Goal: Task Accomplishment & Management: Complete application form

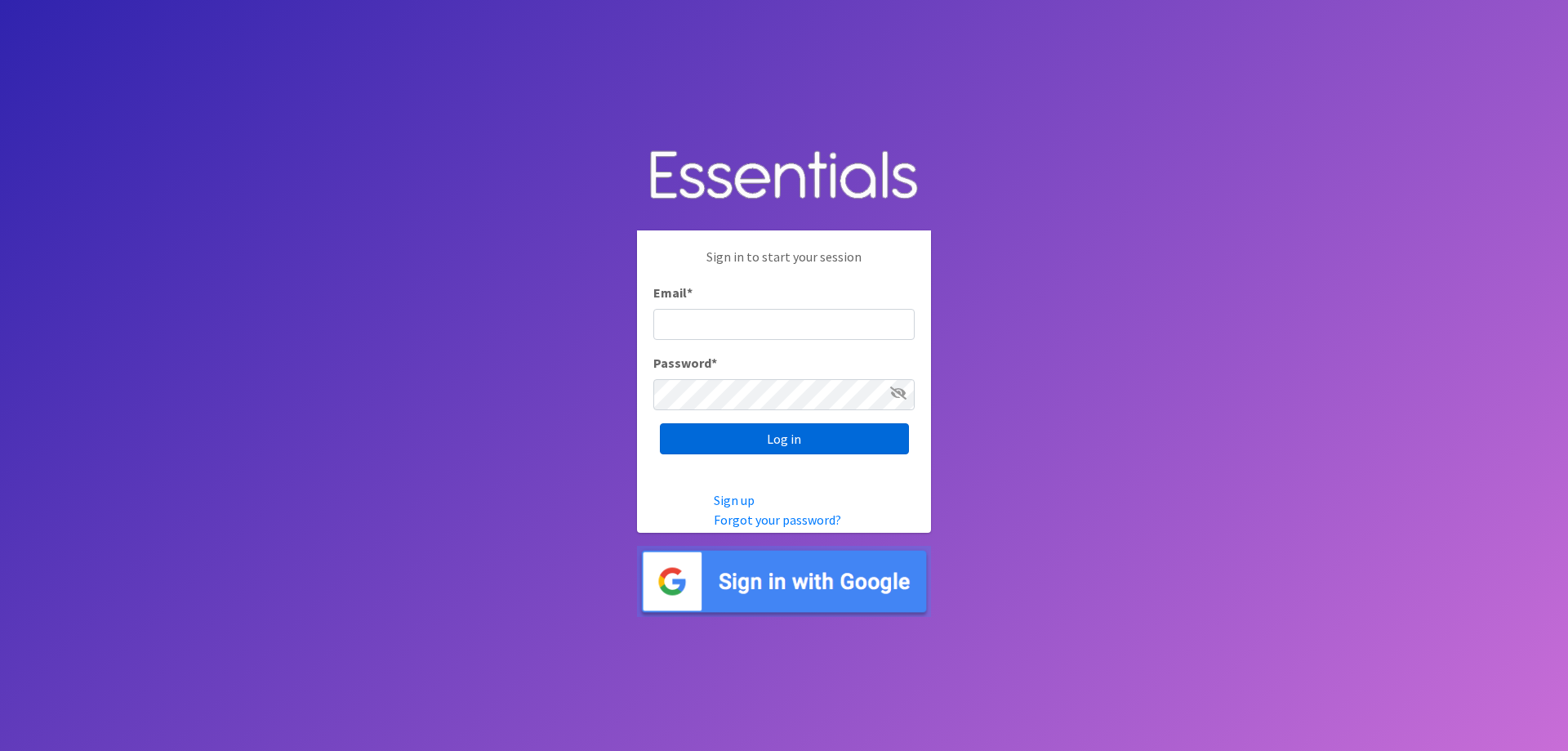
type input "[EMAIL_ADDRESS][DOMAIN_NAME]"
click at [751, 427] on input "Log in" at bounding box center [784, 439] width 249 height 31
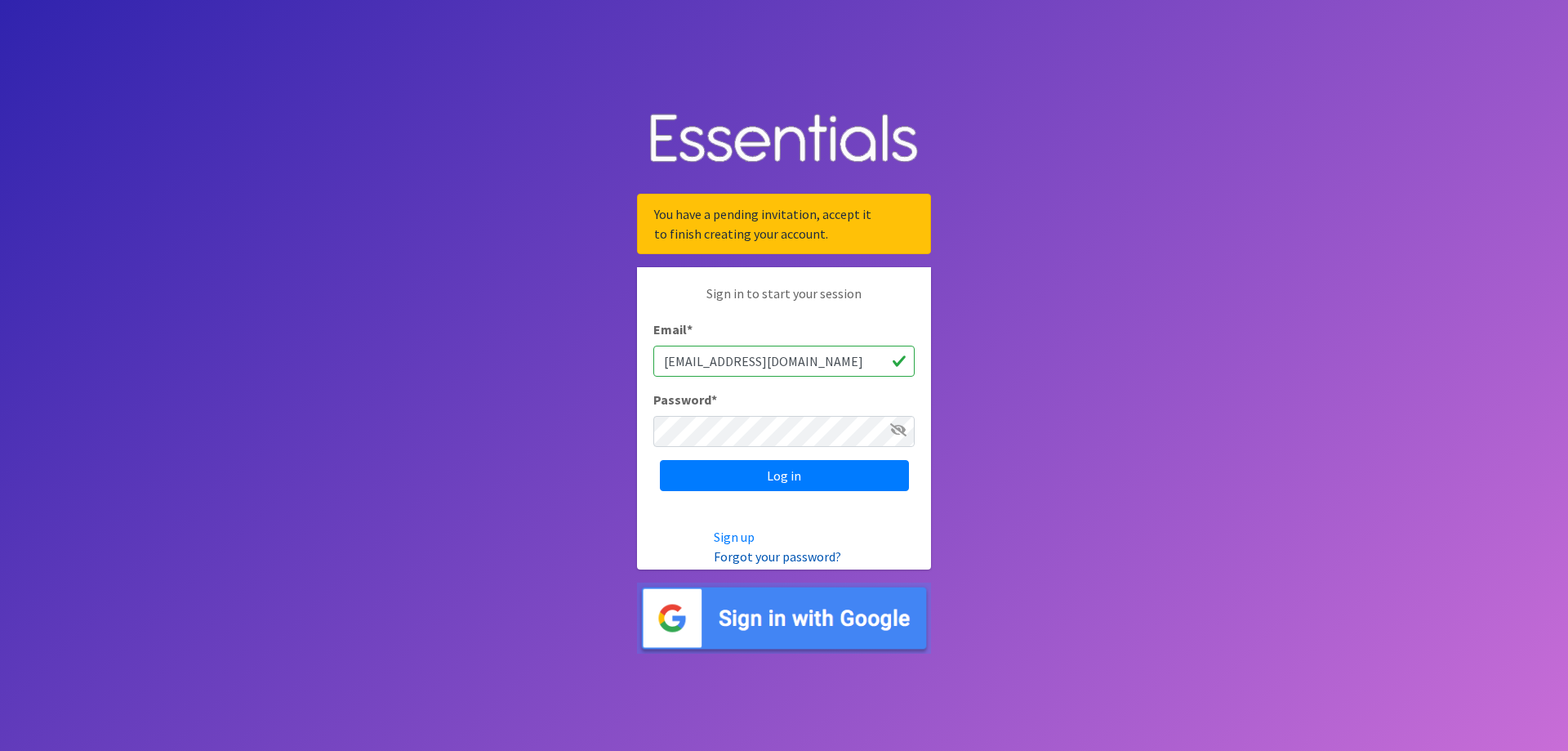
click at [723, 553] on link "Forgot your password?" at bounding box center [778, 556] width 127 height 17
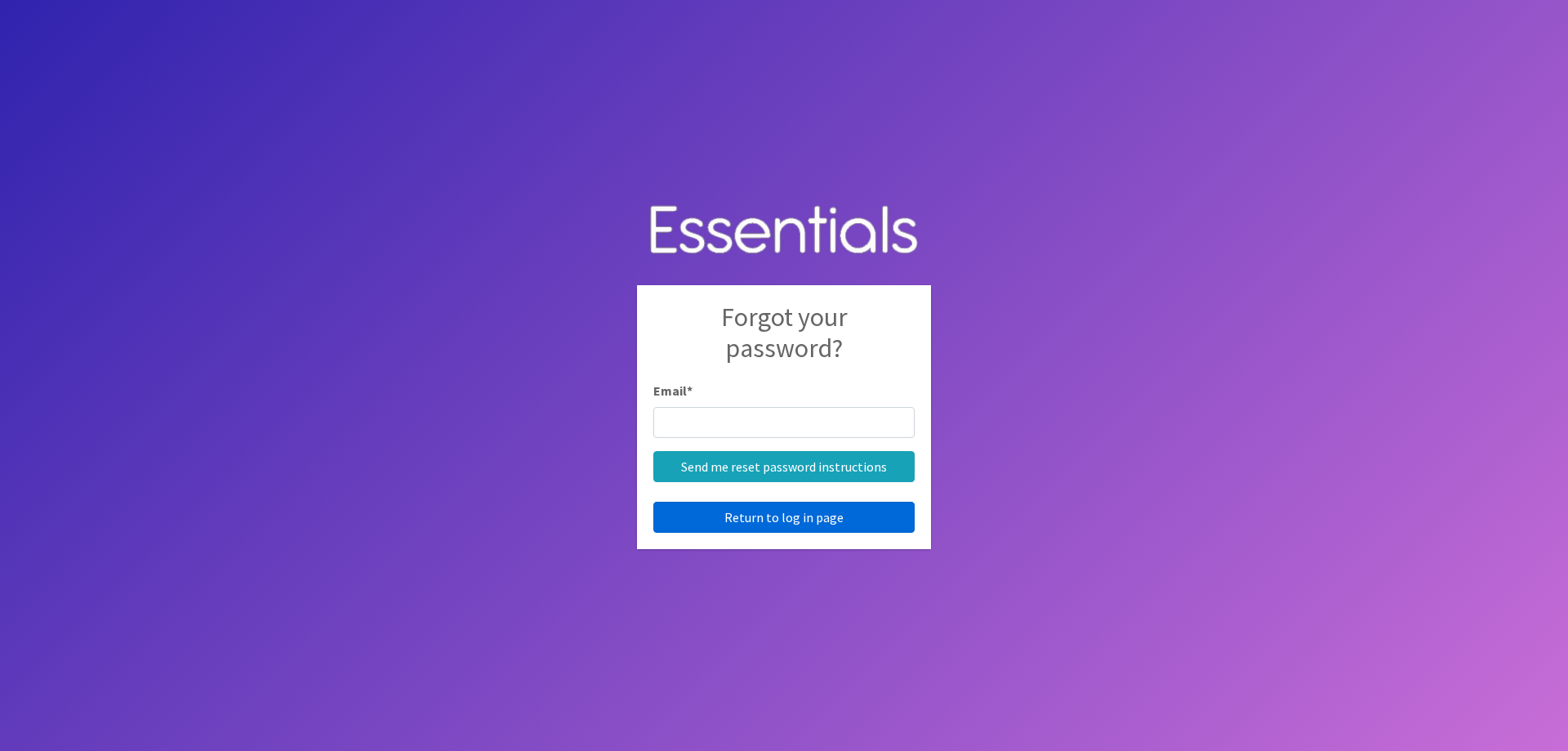
type input "[EMAIL_ADDRESS][DOMAIN_NAME]"
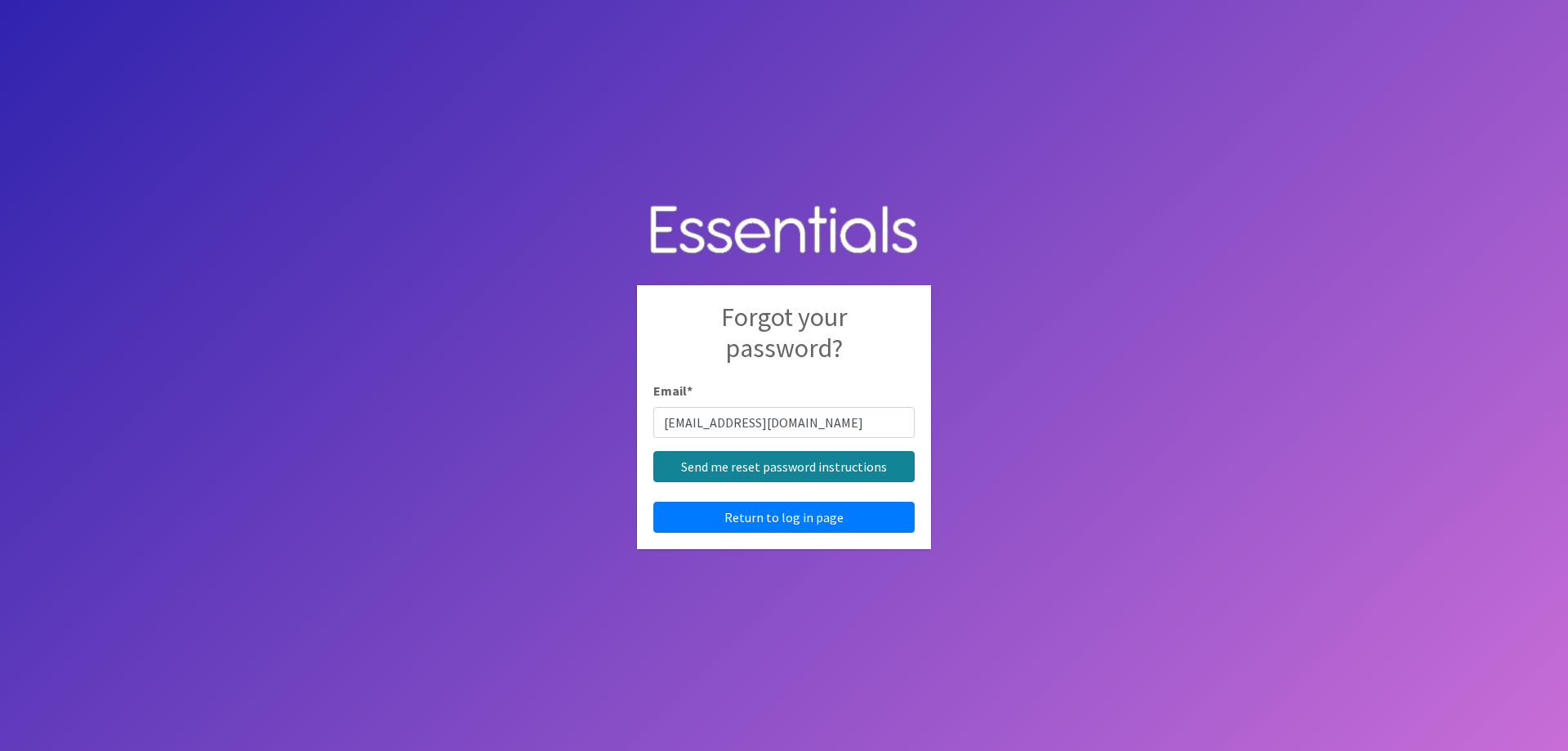
click at [761, 468] on input "Send me reset password instructions" at bounding box center [783, 466] width 261 height 31
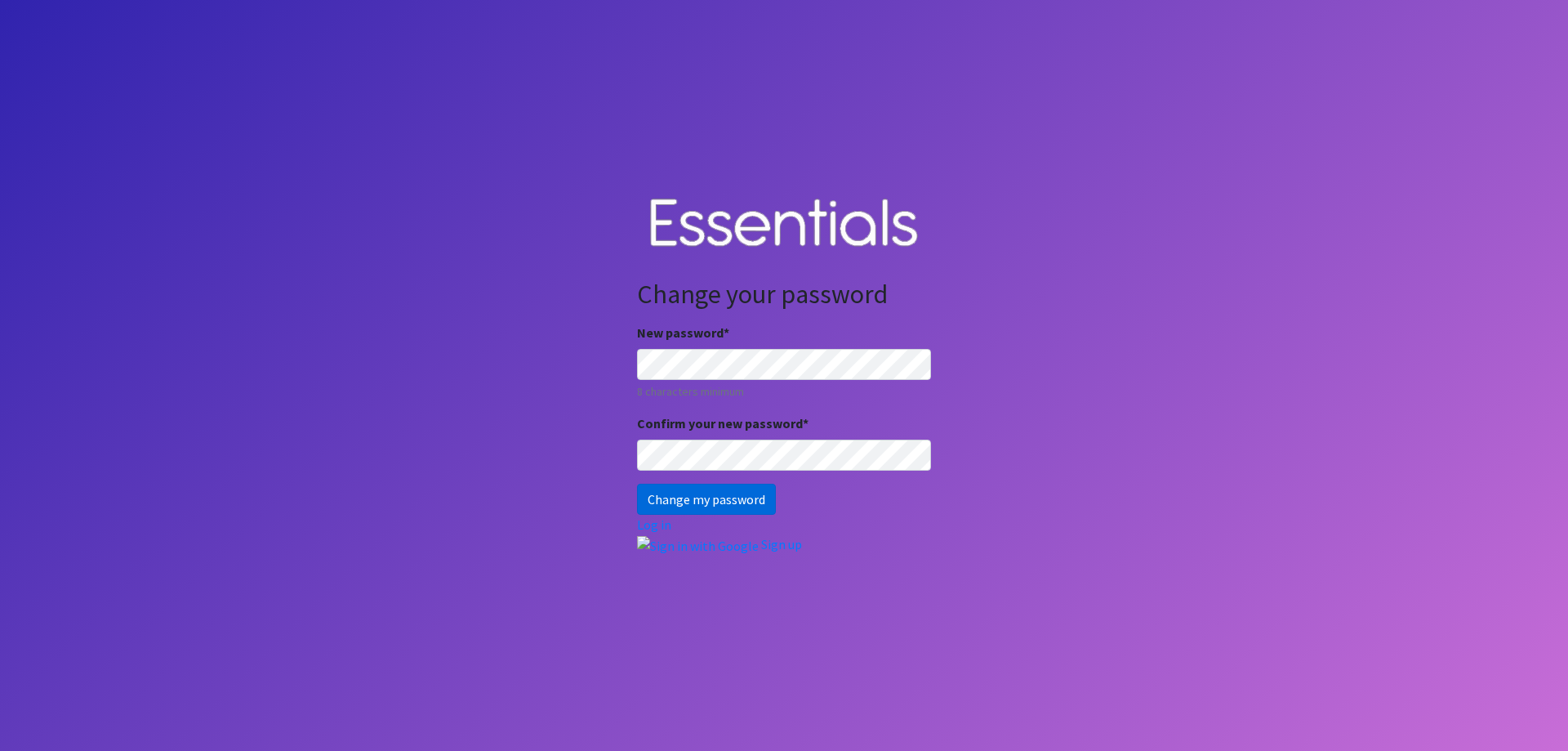
click at [657, 491] on input "Change my password" at bounding box center [706, 499] width 139 height 31
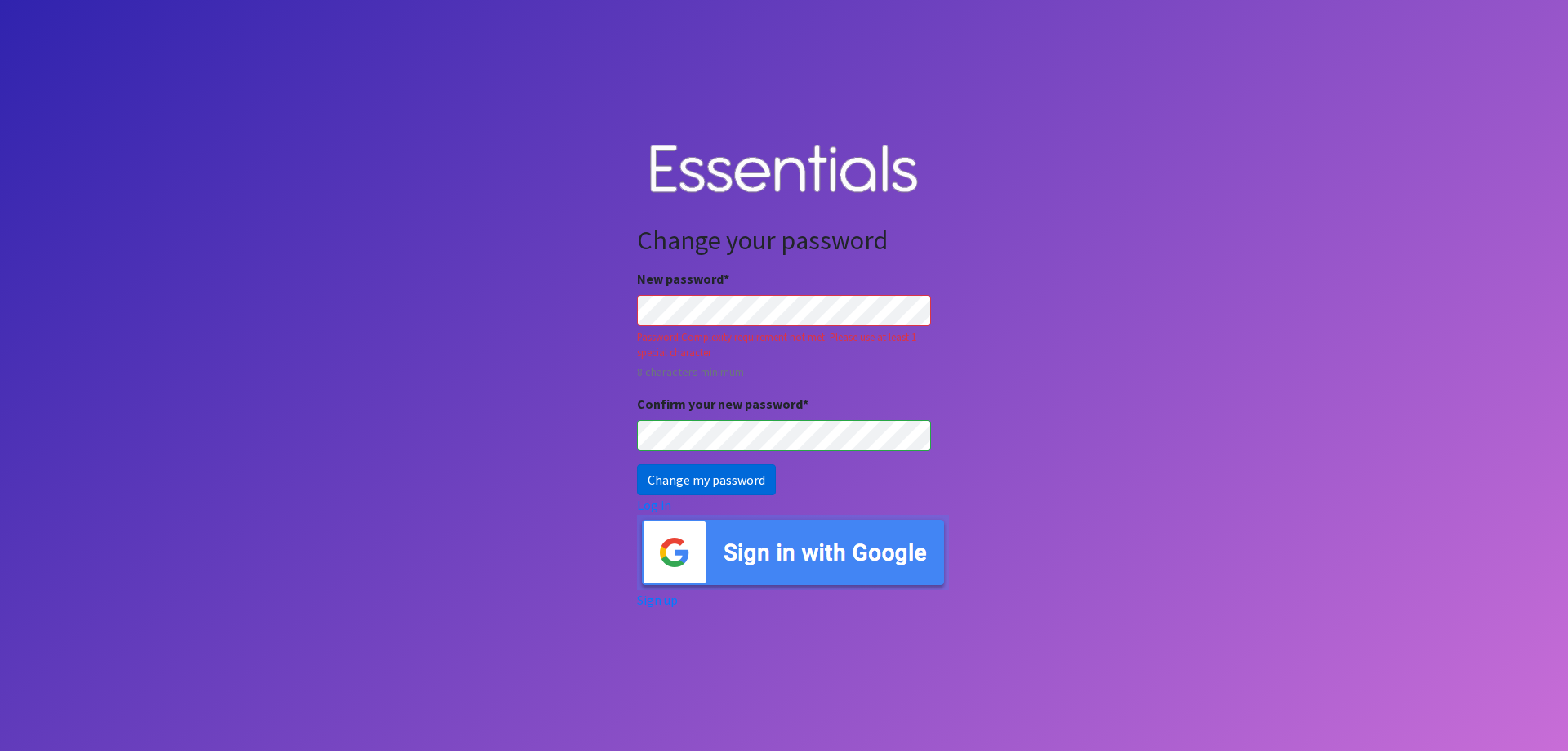
click at [676, 468] on input "Change my password" at bounding box center [706, 479] width 139 height 31
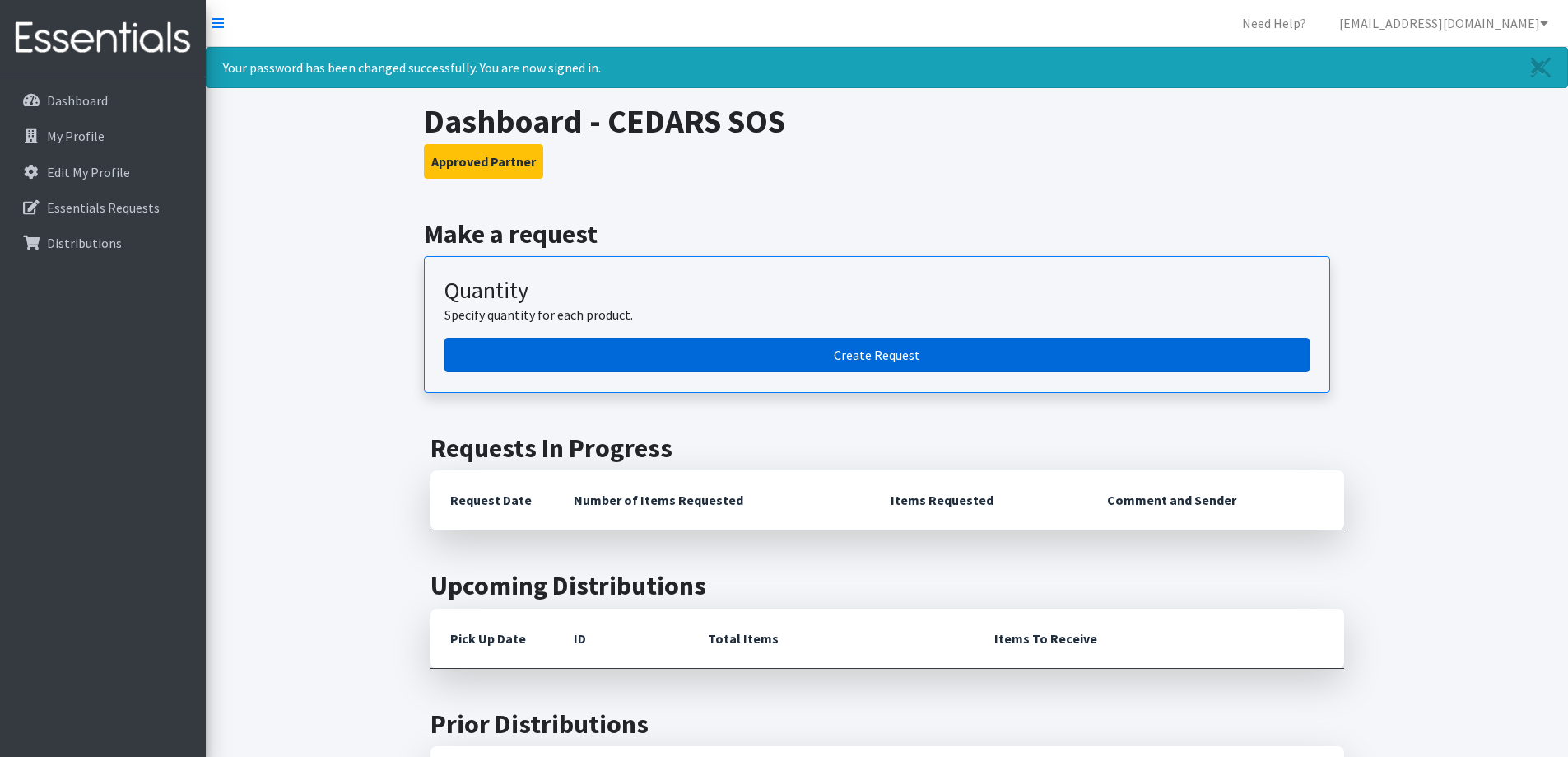
click at [538, 354] on link "Create Request" at bounding box center [876, 355] width 865 height 34
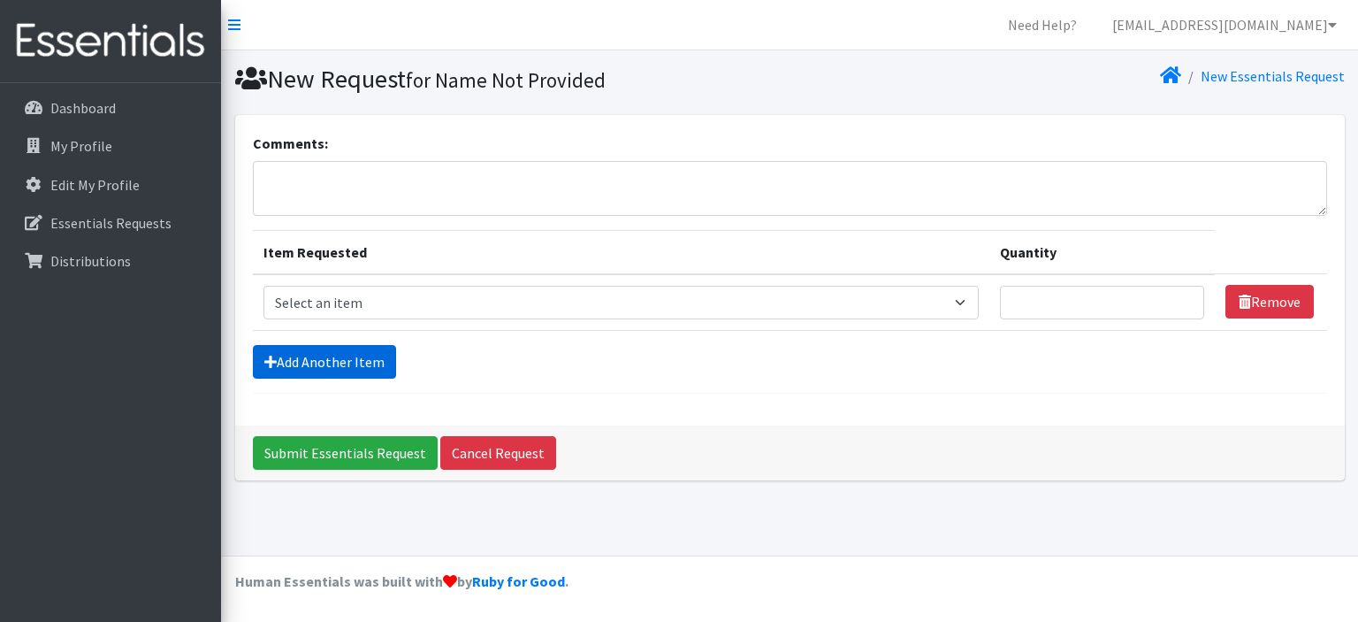
click at [376, 356] on link "Add Another Item" at bounding box center [324, 362] width 143 height 34
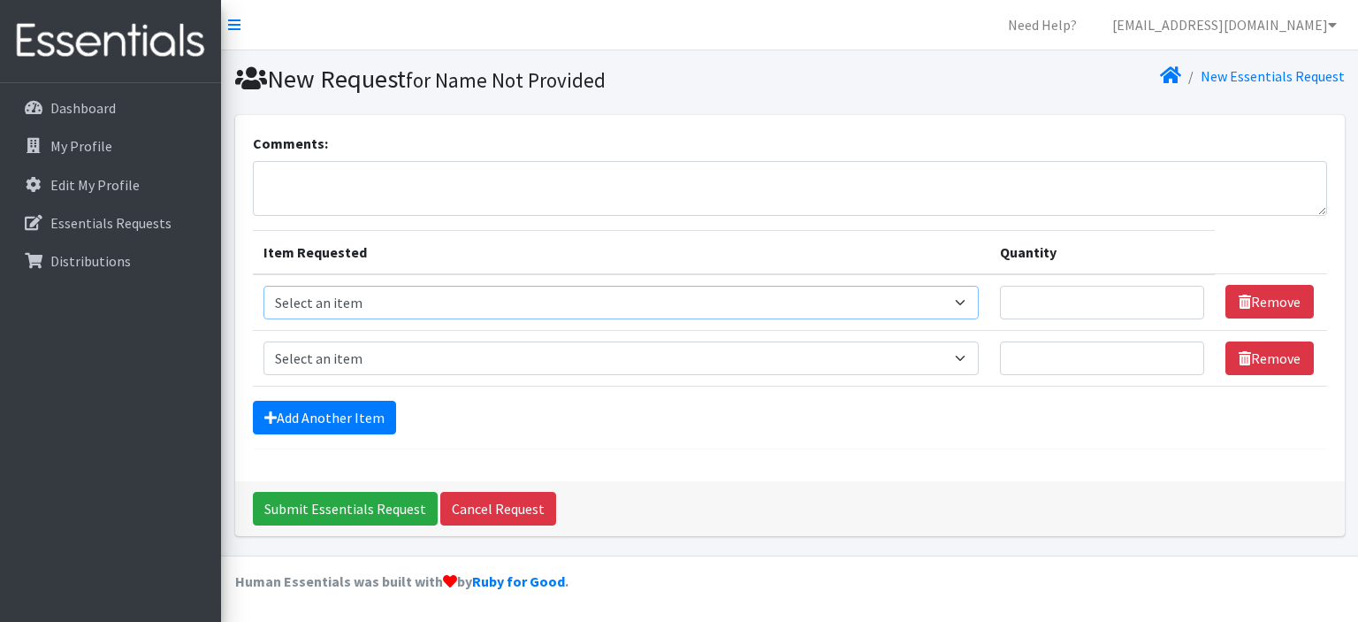
click at [929, 302] on select "Select an item Cleanse: Bar soap Clothing: Socks (list the # of pairs of socks …" at bounding box center [620, 303] width 715 height 34
select select "15544"
click at [263, 286] on select "Select an item Cleanse: Bar soap Clothing: Socks (list the # of pairs of socks …" at bounding box center [620, 303] width 715 height 34
click at [1001, 300] on input "Quantity" at bounding box center [1102, 303] width 205 height 34
type input "30"
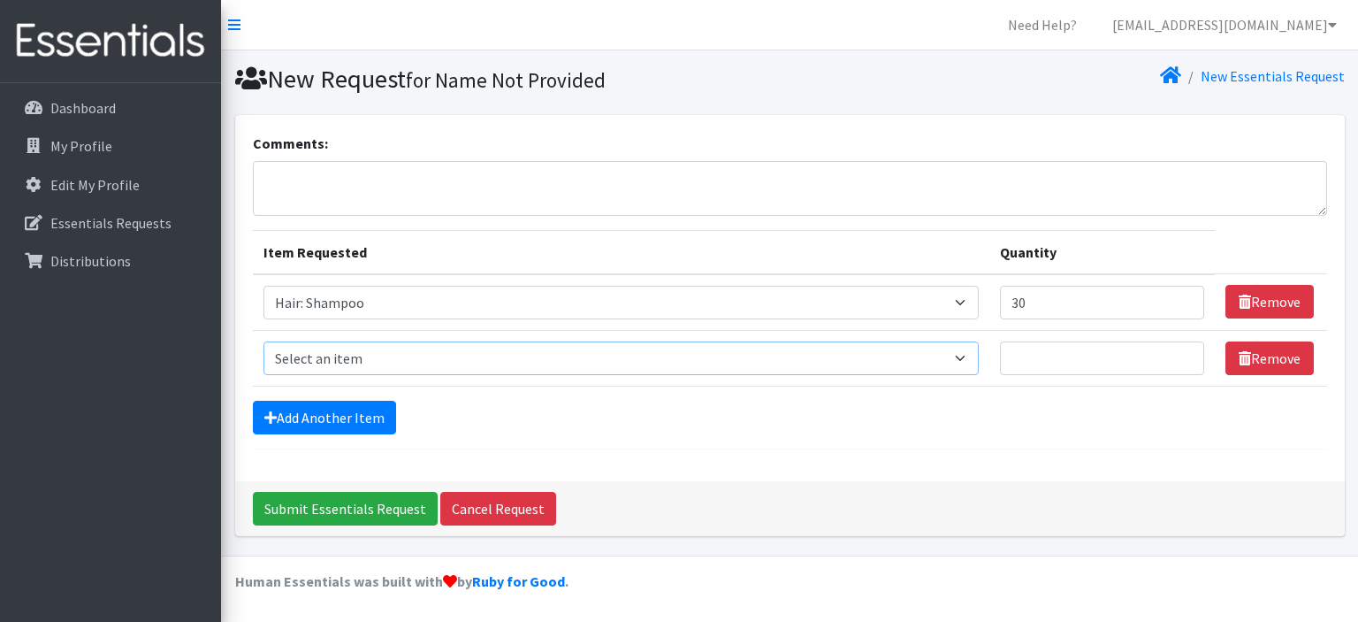
click at [718, 362] on select "Select an item Cleanse: Bar soap Clothing: Socks (list the # of pairs of socks …" at bounding box center [620, 358] width 715 height 34
select select "15542"
click at [263, 341] on select "Select an item Cleanse: Bar soap Clothing: Socks (list the # of pairs of socks …" at bounding box center [620, 358] width 715 height 34
click at [1045, 363] on input "Quantity" at bounding box center [1102, 358] width 205 height 34
type input "30"
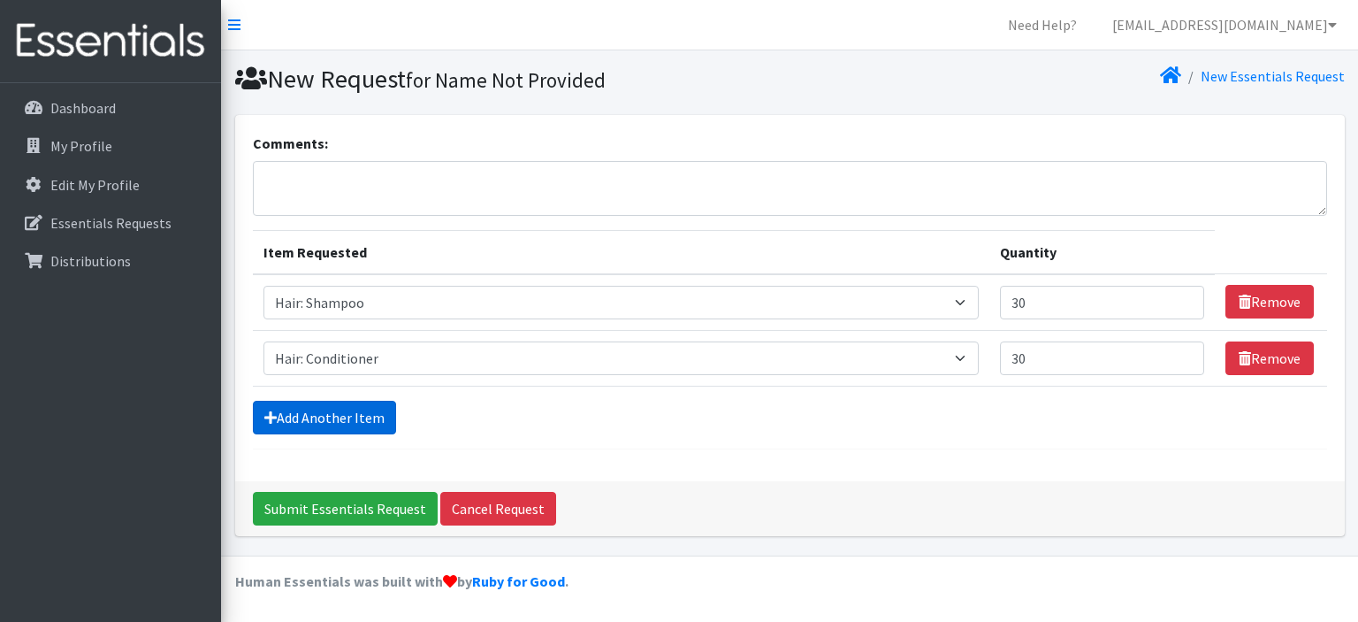
click at [335, 407] on link "Add Another Item" at bounding box center [324, 418] width 143 height 34
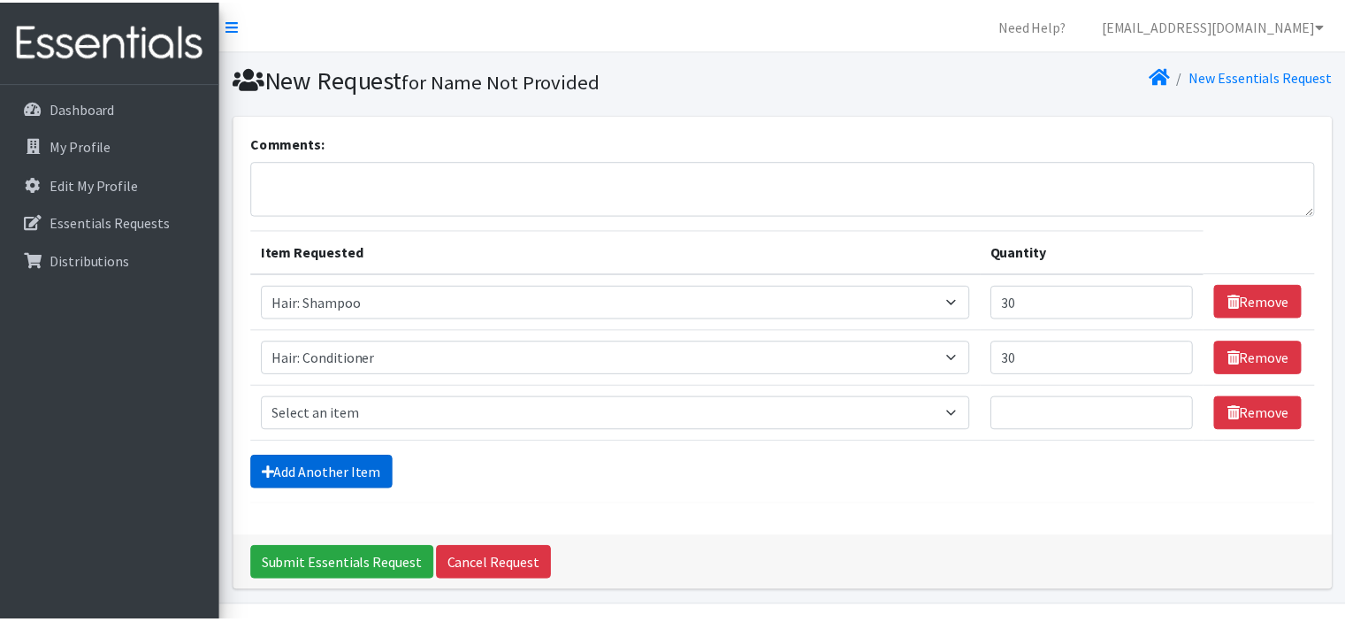
scroll to position [47, 0]
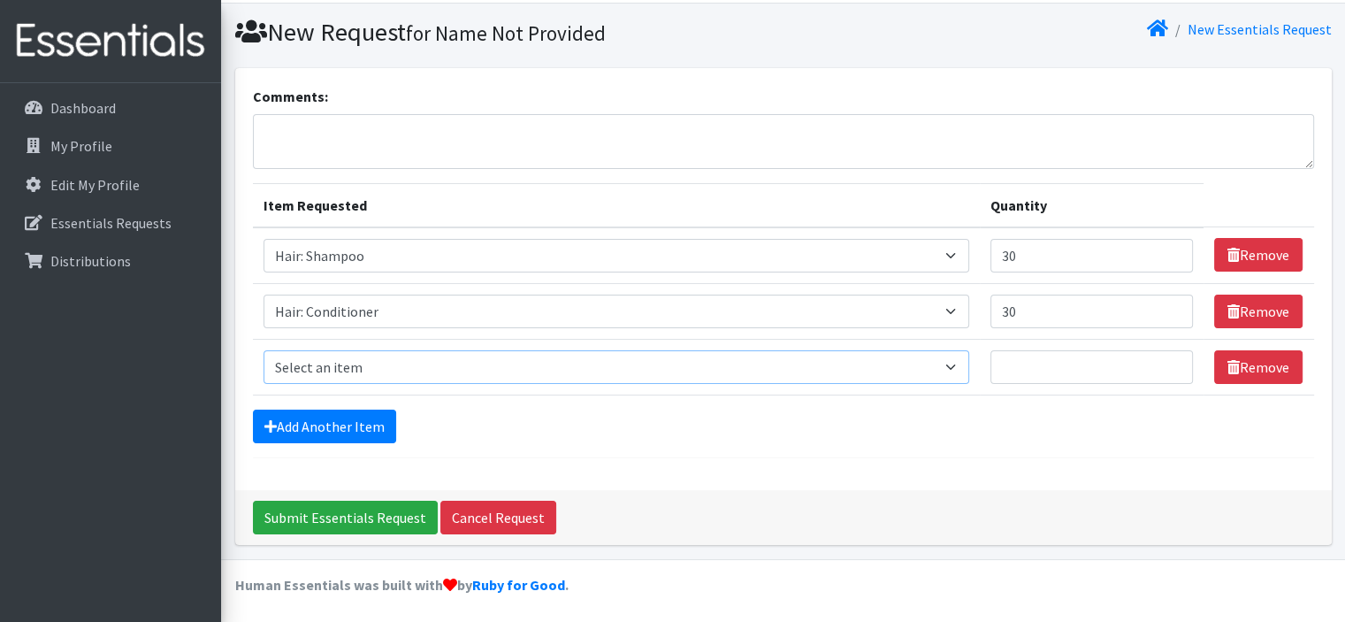
click at [351, 375] on select "Select an item Cleanse: Bar soap Clothing: Socks (list the # of pairs of socks …" at bounding box center [616, 367] width 706 height 34
select select "12032"
click at [263, 350] on select "Select an item Cleanse: Bar soap Clothing: Socks (list the # of pairs of socks …" at bounding box center [616, 367] width 706 height 34
click at [1052, 356] on input "Quantity" at bounding box center [1091, 367] width 202 height 34
type input "30"
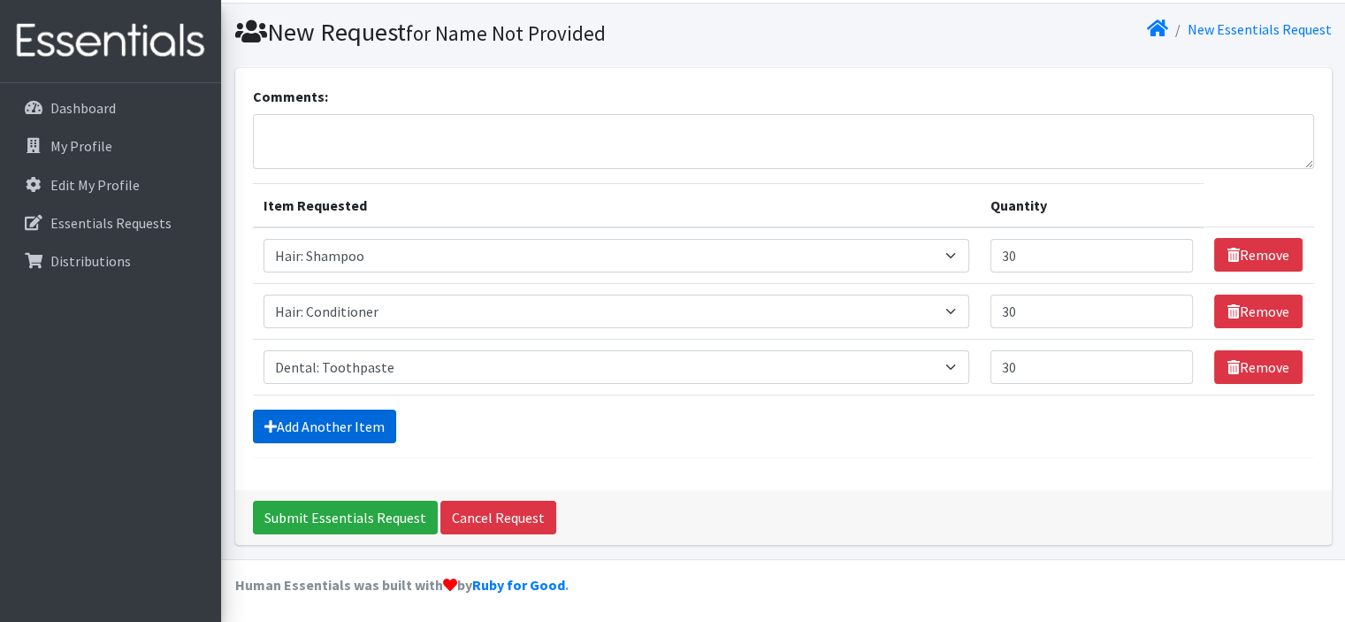
click at [331, 419] on link "Add Another Item" at bounding box center [324, 426] width 143 height 34
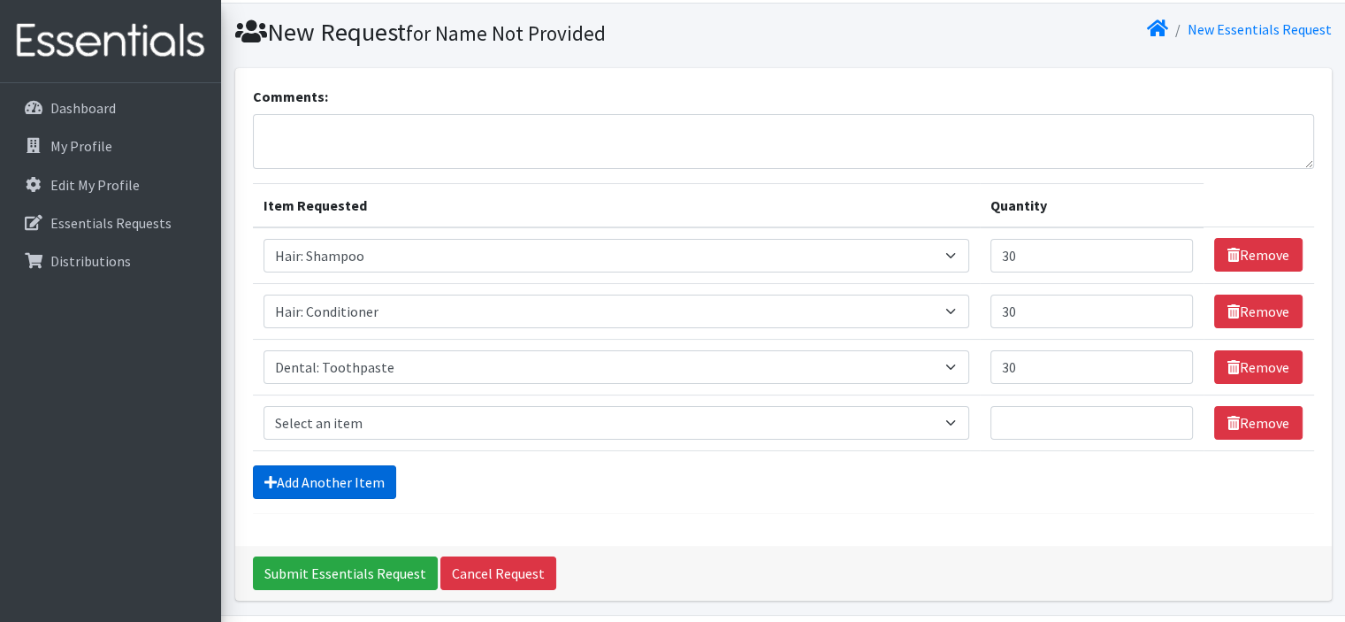
scroll to position [103, 0]
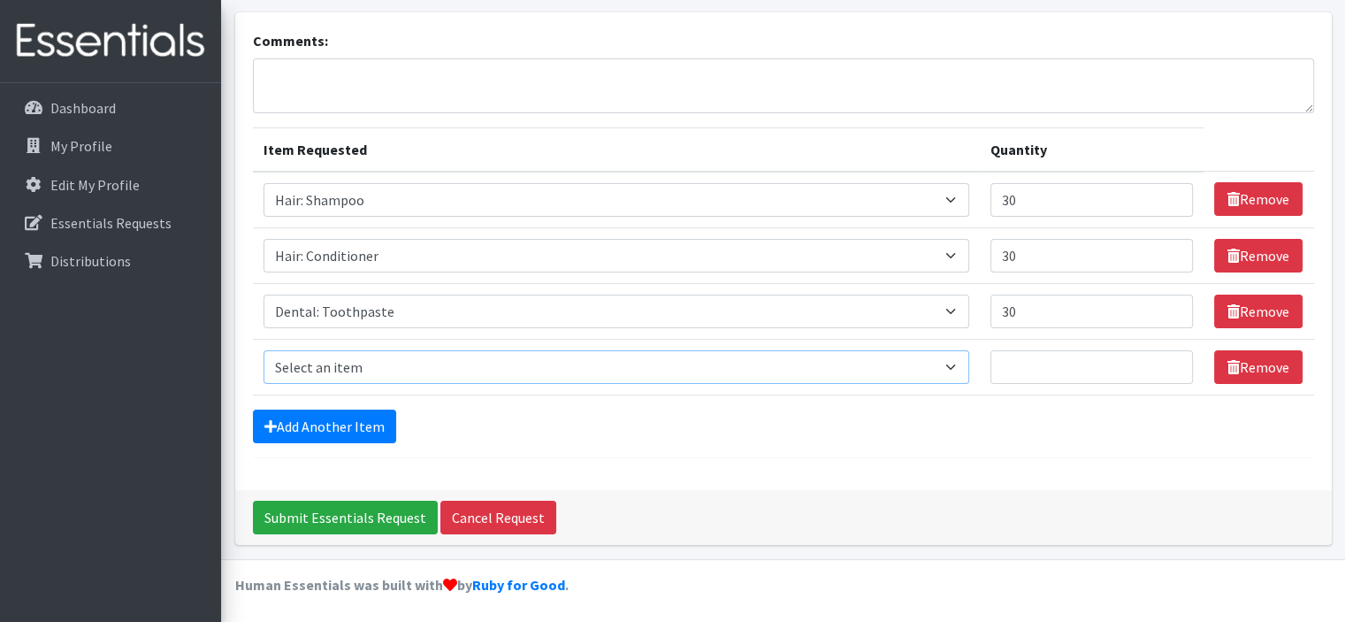
click at [370, 373] on select "Select an item Cleanse: Bar soap Clothing: Socks (list the # of pairs of socks …" at bounding box center [616, 367] width 706 height 34
select select "15549"
click at [263, 350] on select "Select an item Cleanse: Bar soap Clothing: Socks (list the # of pairs of socks …" at bounding box center [616, 367] width 706 height 34
click at [1049, 373] on input "Quantity" at bounding box center [1091, 367] width 202 height 34
type input "30"
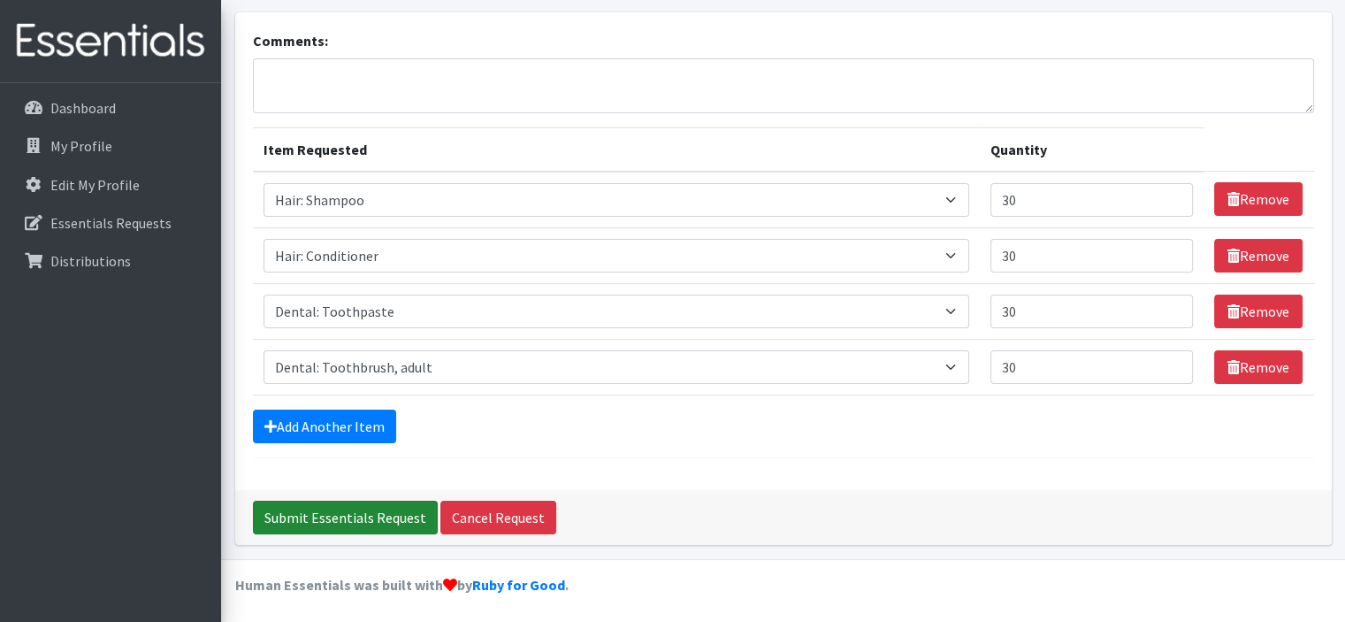
click at [355, 518] on input "Submit Essentials Request" at bounding box center [345, 517] width 185 height 34
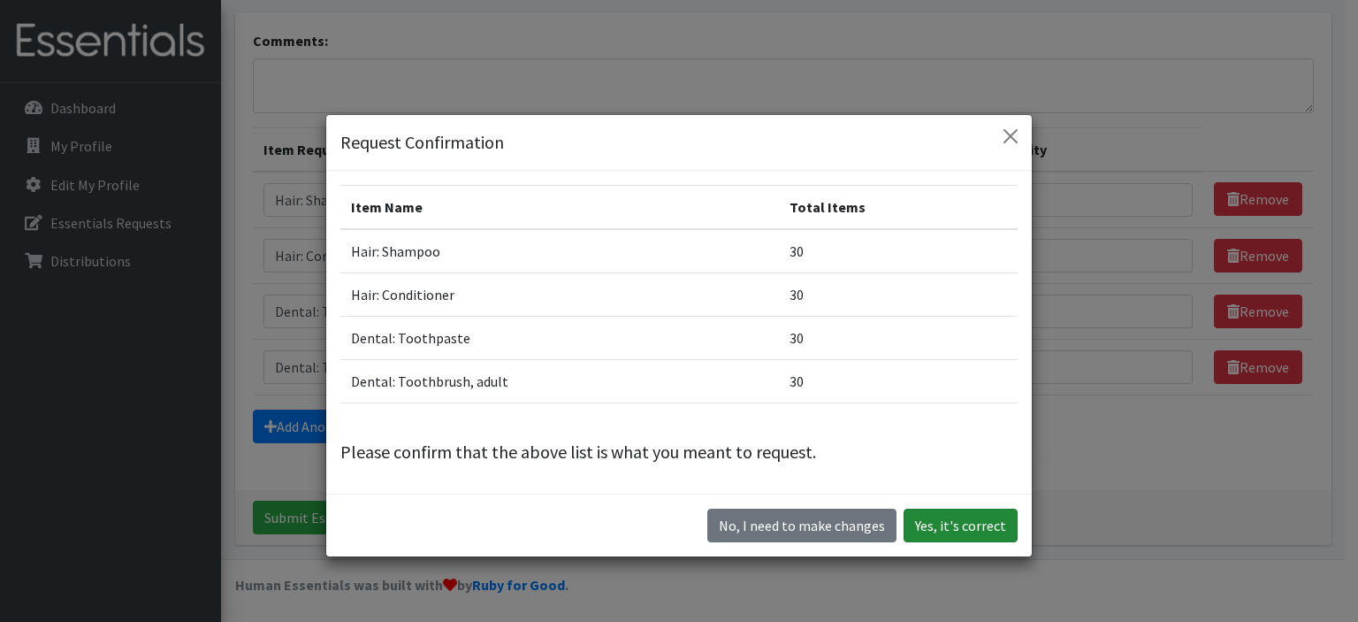
click at [934, 531] on button "Yes, it's correct" at bounding box center [961, 525] width 114 height 34
